Goal: Information Seeking & Learning: Learn about a topic

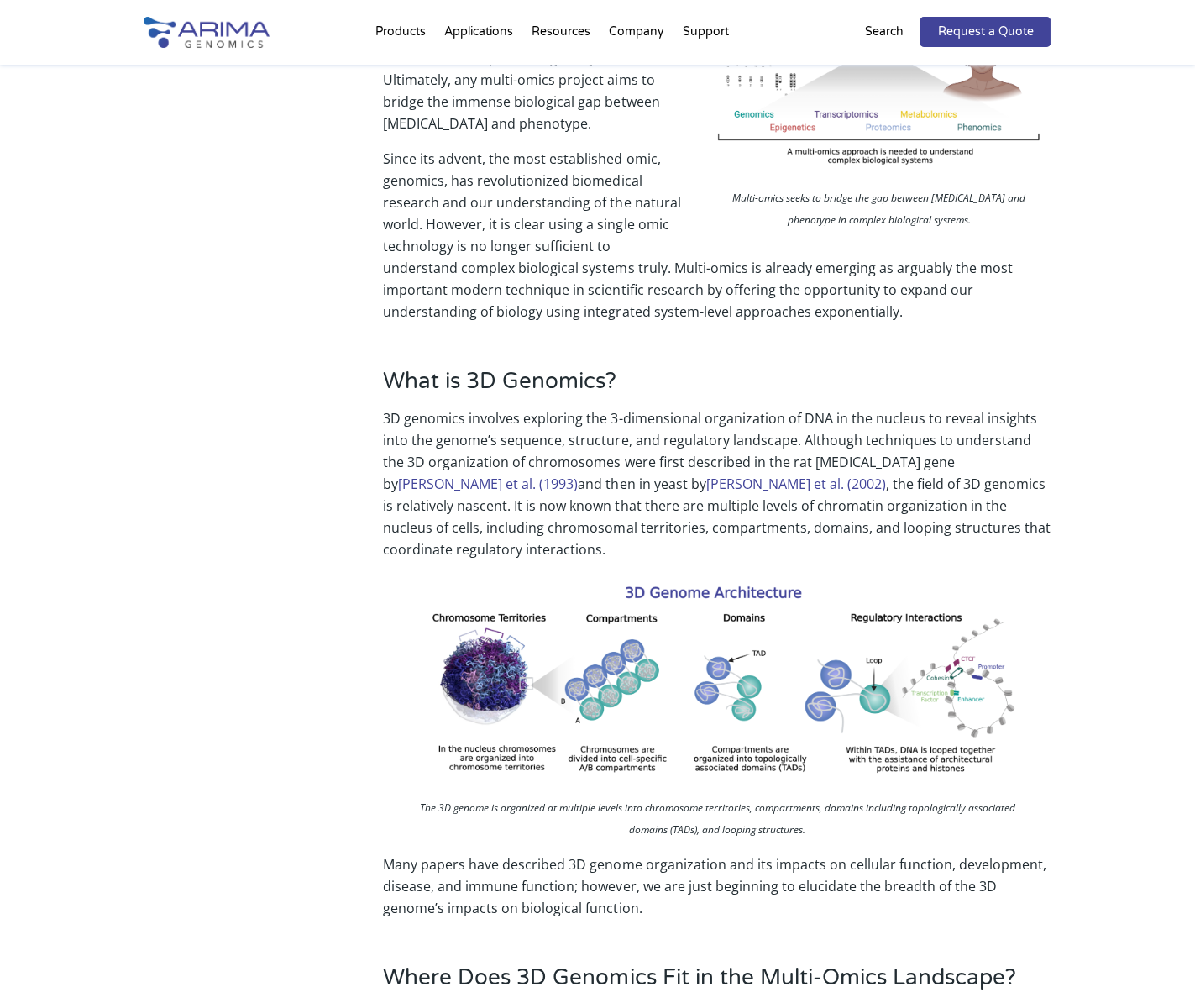
scroll to position [413, 0]
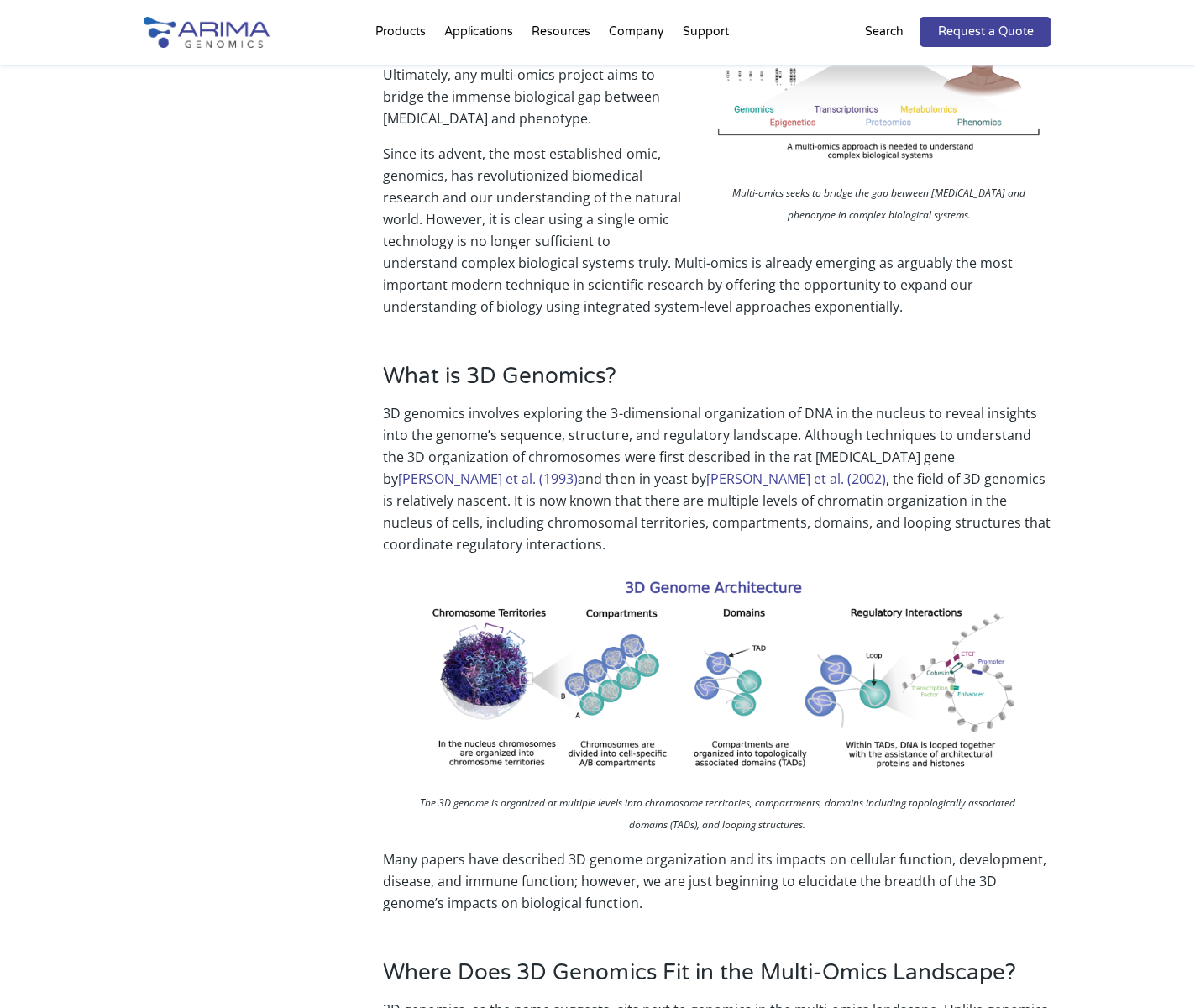
click at [544, 217] on p "Since its advent, the most established omic, genomics, has revolutionized biome…" at bounding box center [717, 230] width 668 height 175
click at [533, 219] on p "Since its advent, the most established omic, genomics, has revolutionized biome…" at bounding box center [717, 230] width 668 height 175
click at [524, 220] on p "Since its advent, the most established omic, genomics, has revolutionized biome…" at bounding box center [717, 230] width 668 height 175
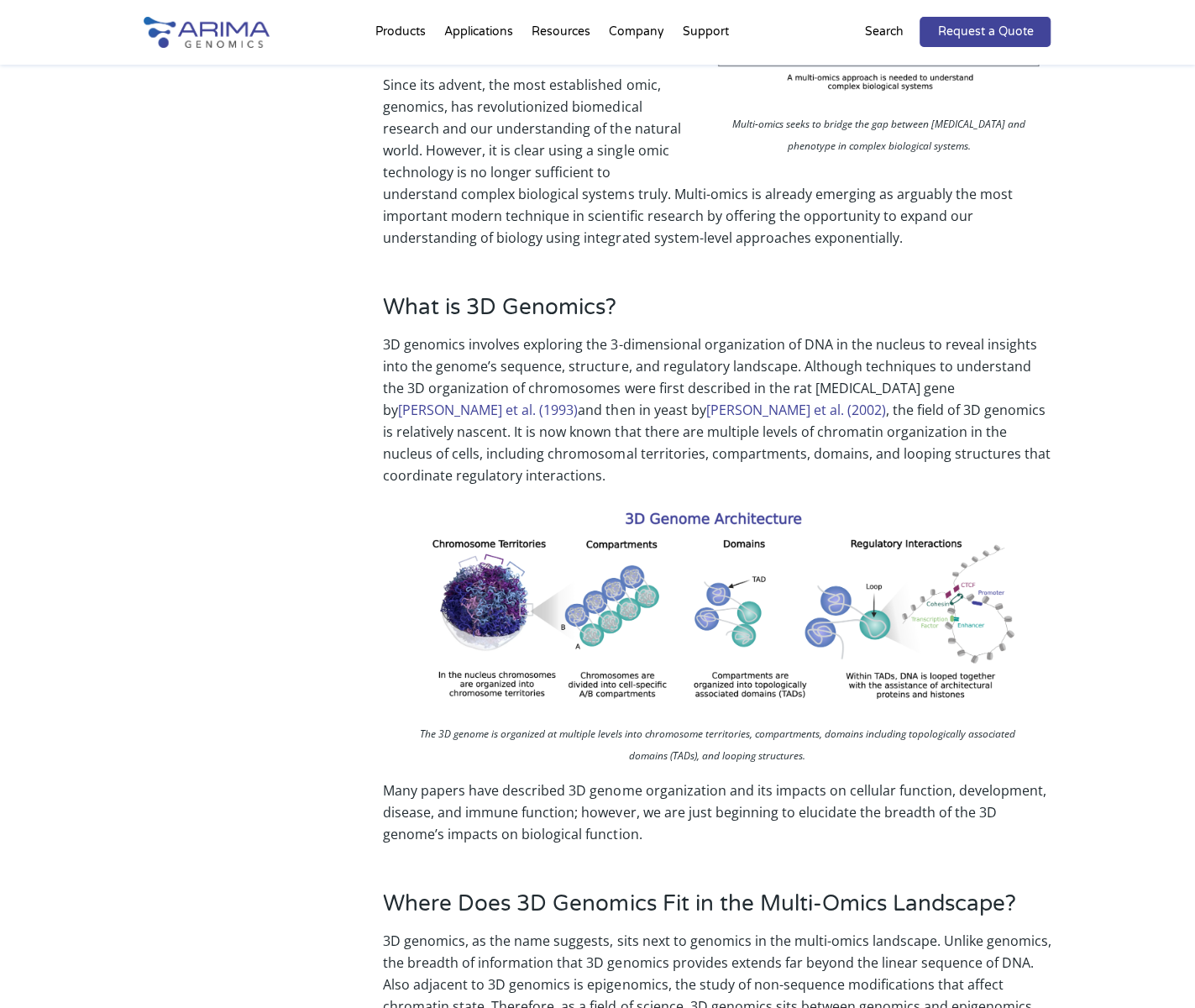
scroll to position [483, 0]
click at [145, 324] on div "What is 3D Genomics? 3D genomics involves exploring the 3-dimensional organizat…" at bounding box center [598, 569] width 907 height 597
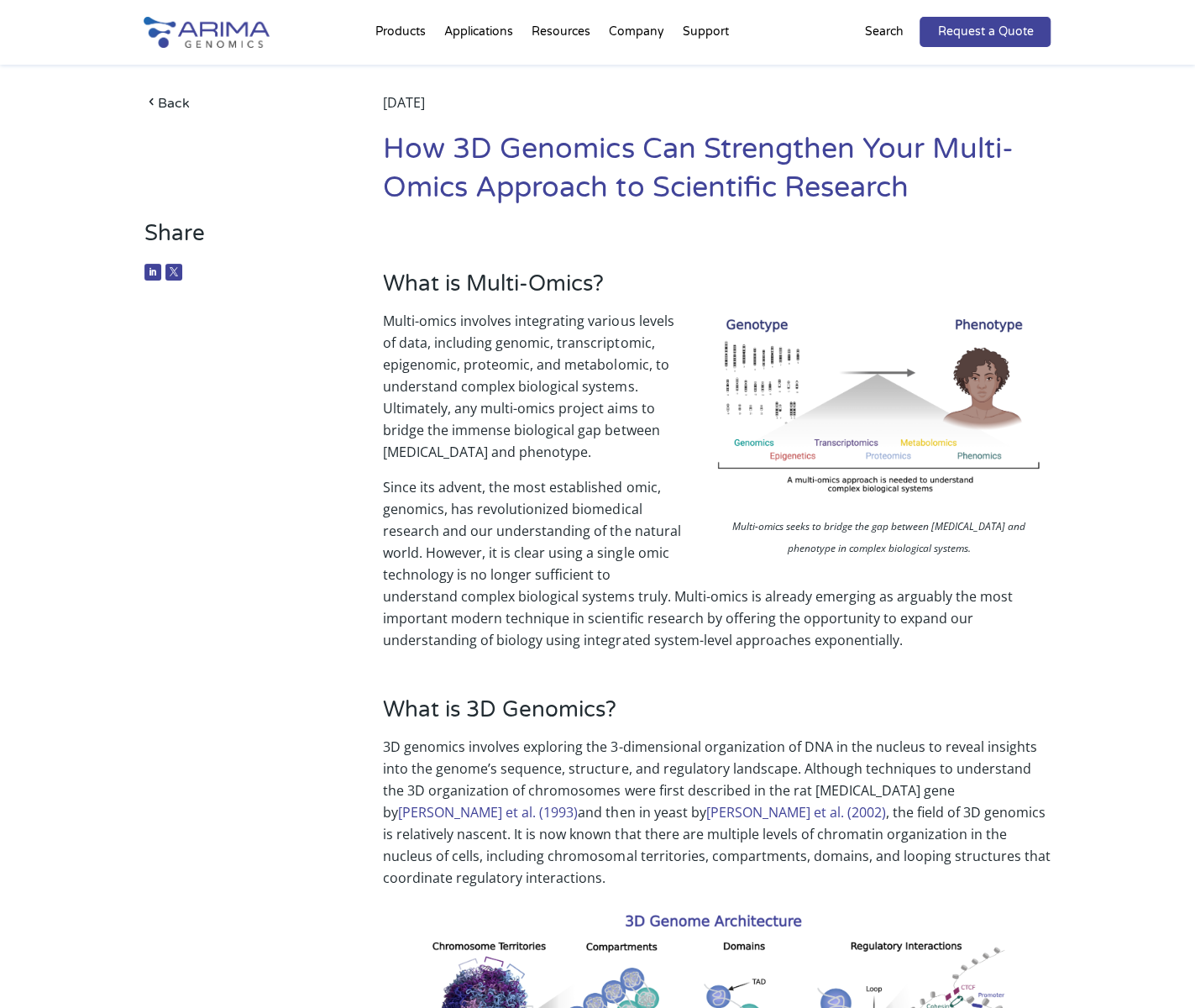
scroll to position [35, 0]
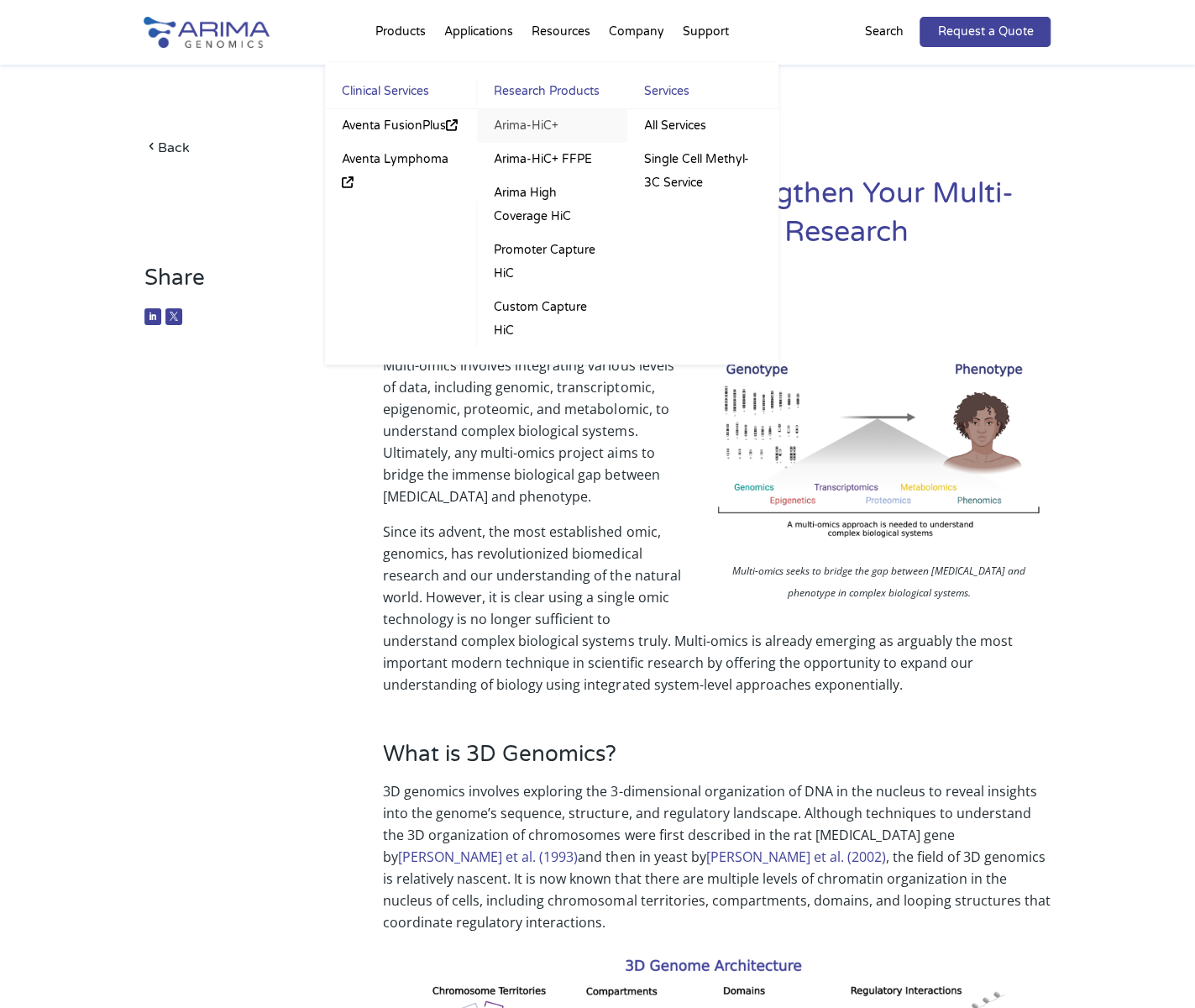
click at [528, 127] on link "Arima-HiC+" at bounding box center [552, 126] width 151 height 34
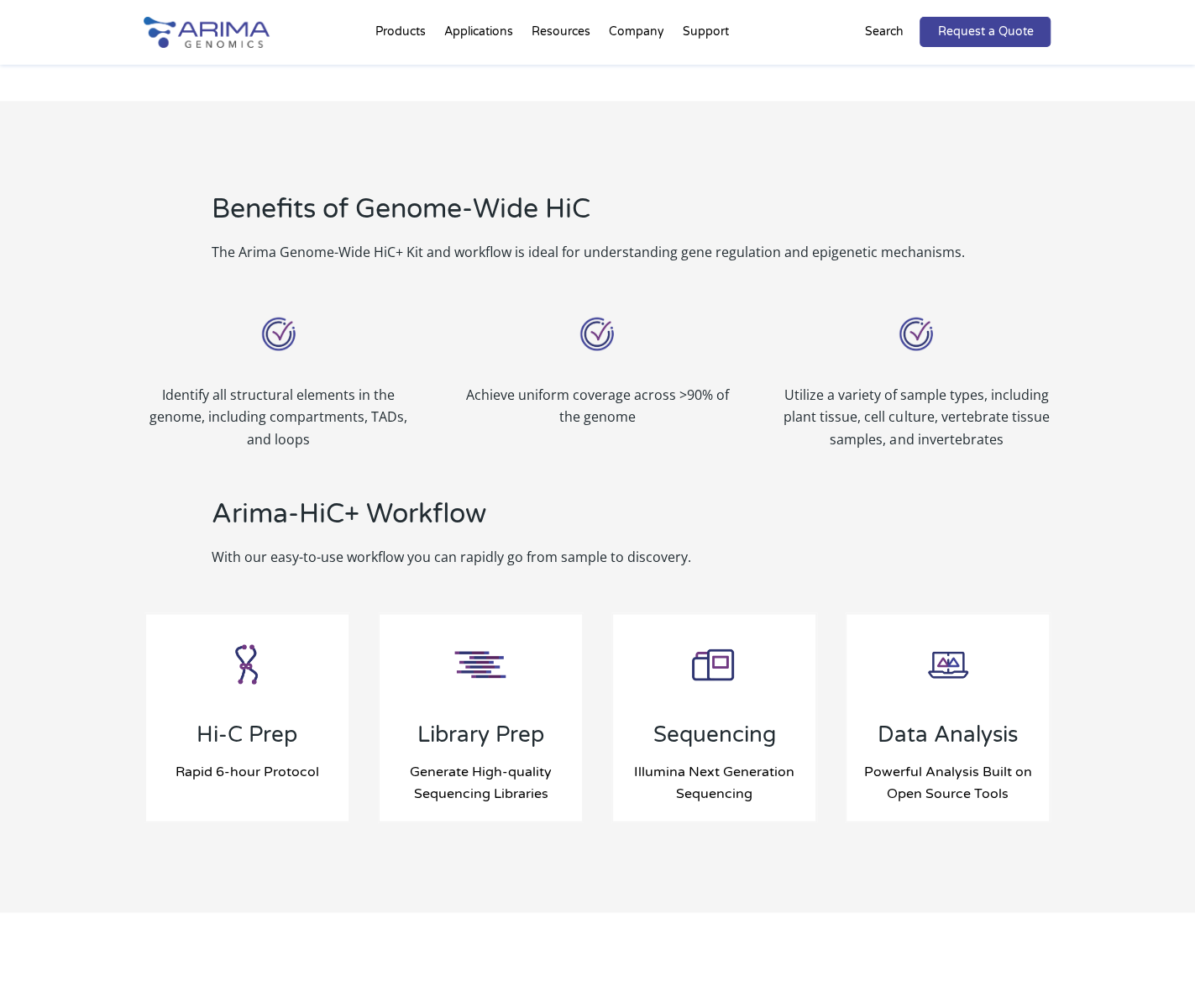
scroll to position [1369, 0]
